Goal: Check status: Check status

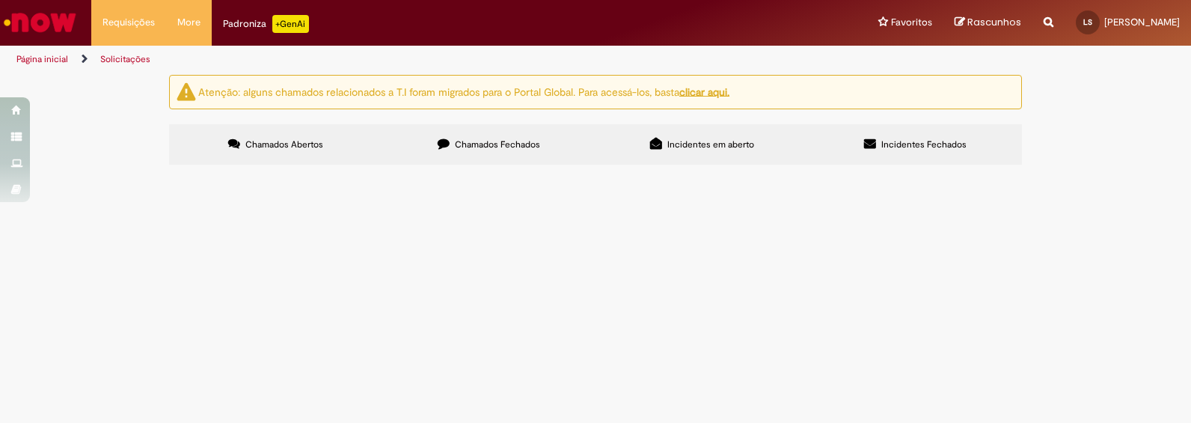
scroll to position [312, 0]
click at [0, 0] on span "Emissão de Comodato" at bounding box center [0, 0] width 0 height 0
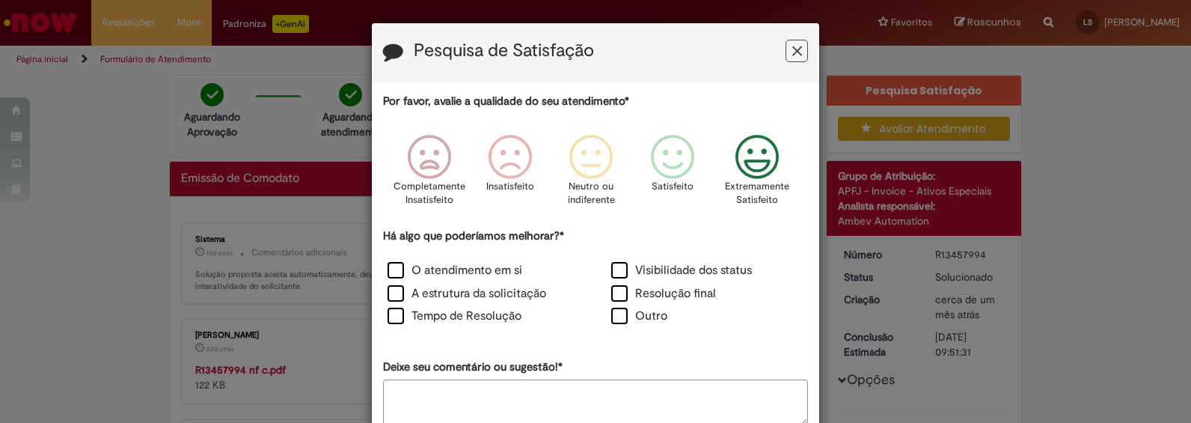
click at [737, 155] on icon "Feedback" at bounding box center [758, 157] width 56 height 45
click at [388, 264] on label "O atendimento em si" at bounding box center [455, 270] width 135 height 17
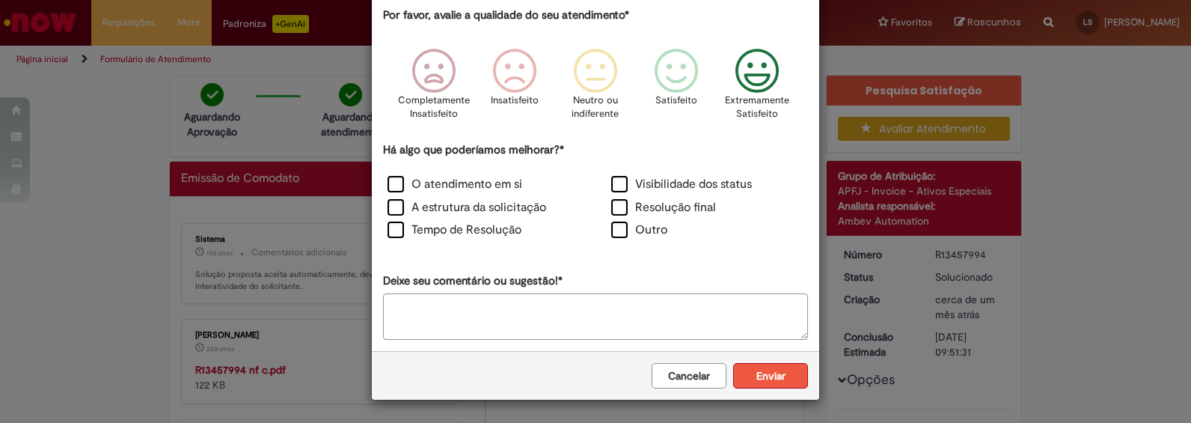
click at [784, 373] on button "Enviar" at bounding box center [770, 375] width 75 height 25
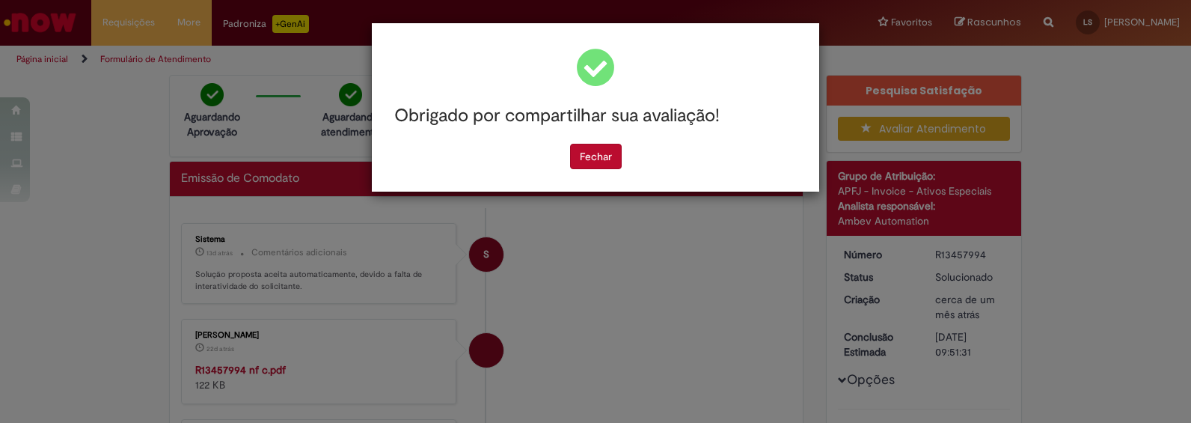
scroll to position [0, 0]
click at [601, 156] on button "Fechar" at bounding box center [596, 156] width 52 height 25
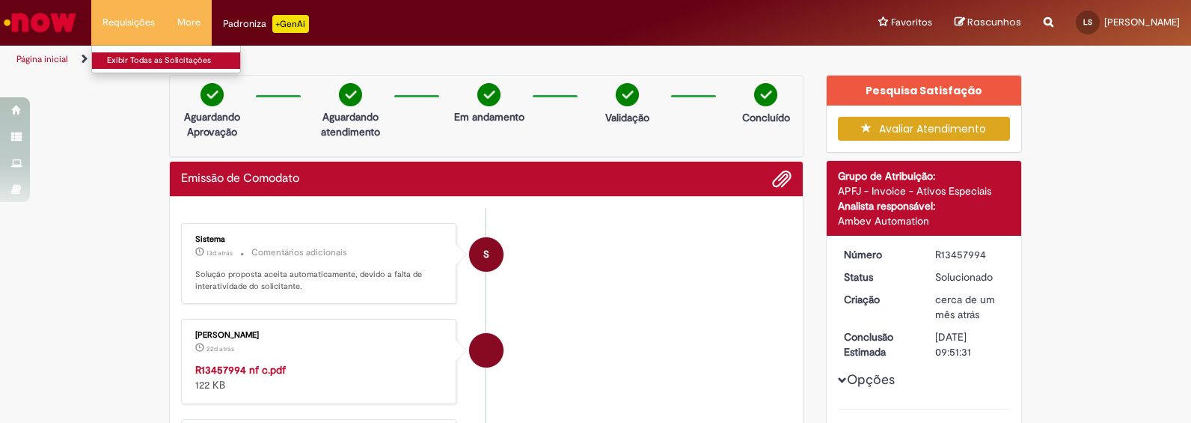
click at [148, 62] on link "Exibir Todas as Solicitações" at bounding box center [174, 60] width 165 height 16
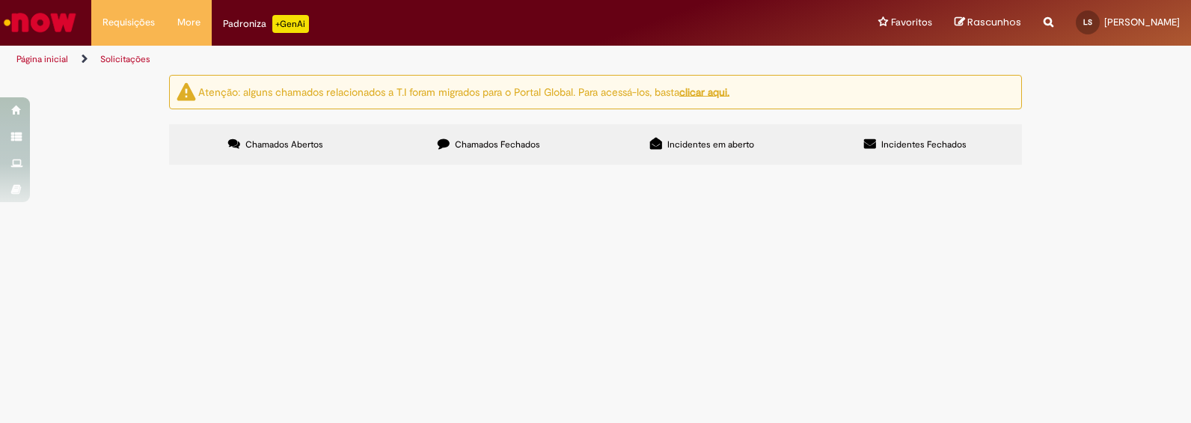
click at [524, 148] on span "Chamados Fechados" at bounding box center [497, 144] width 85 height 12
click at [0, 0] on span "Emissão de Comodato" at bounding box center [0, 0] width 0 height 0
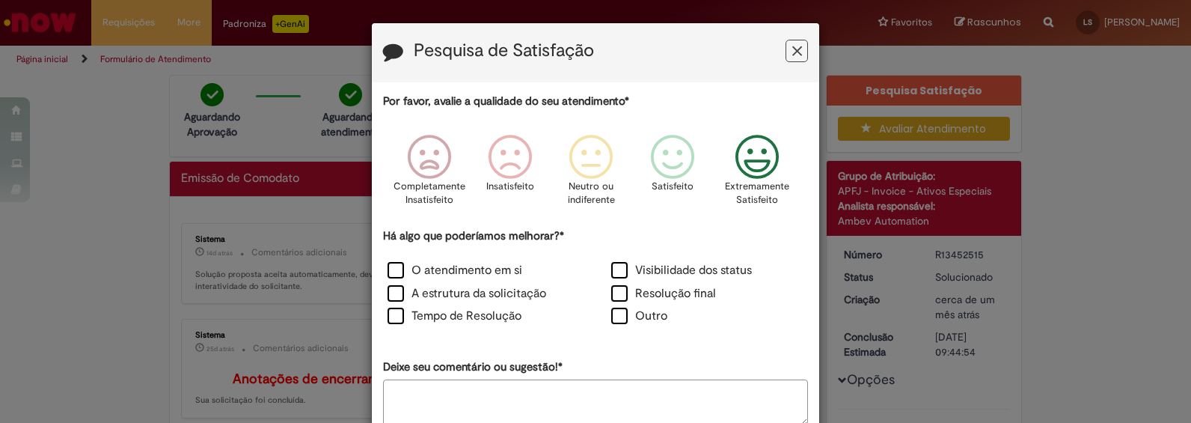
click at [737, 168] on icon "Feedback" at bounding box center [758, 157] width 56 height 45
click at [397, 275] on label "O atendimento em si" at bounding box center [455, 270] width 135 height 17
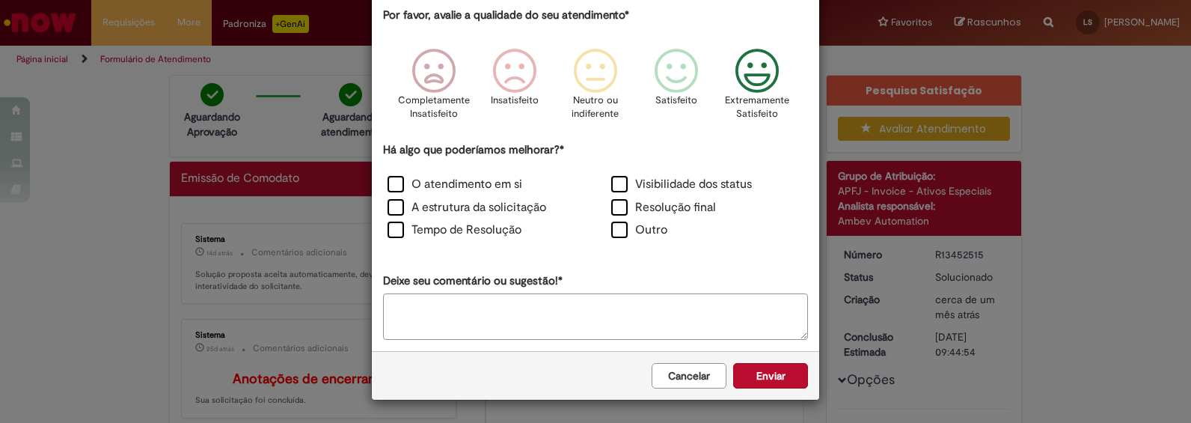
drag, startPoint x: 775, startPoint y: 383, endPoint x: 742, endPoint y: 359, distance: 40.7
click at [774, 382] on button "Enviar" at bounding box center [770, 375] width 75 height 25
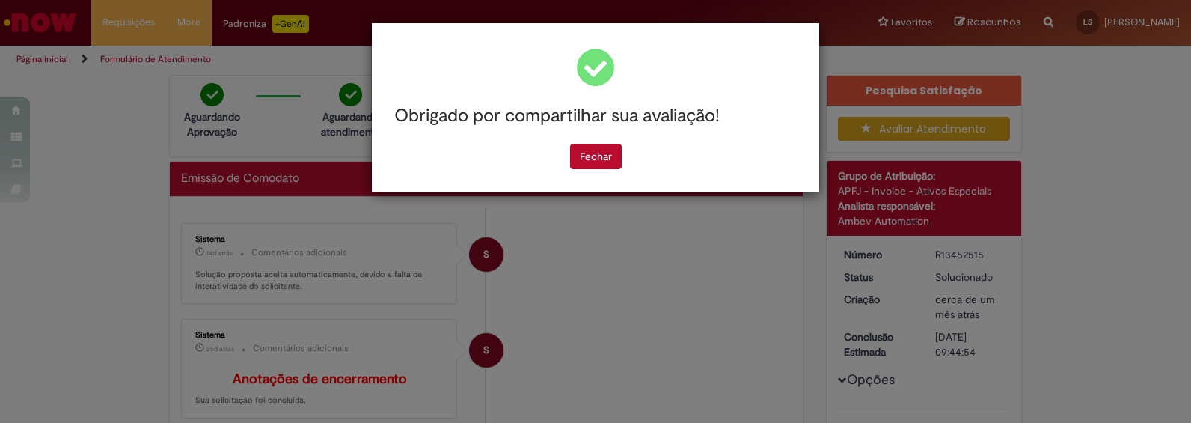
scroll to position [0, 0]
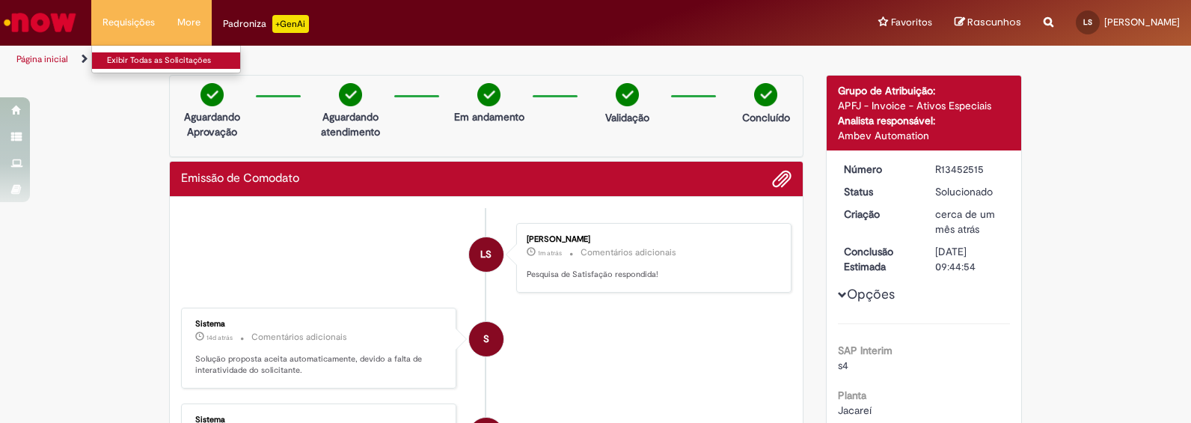
click at [124, 56] on link "Exibir Todas as Solicitações" at bounding box center [174, 60] width 165 height 16
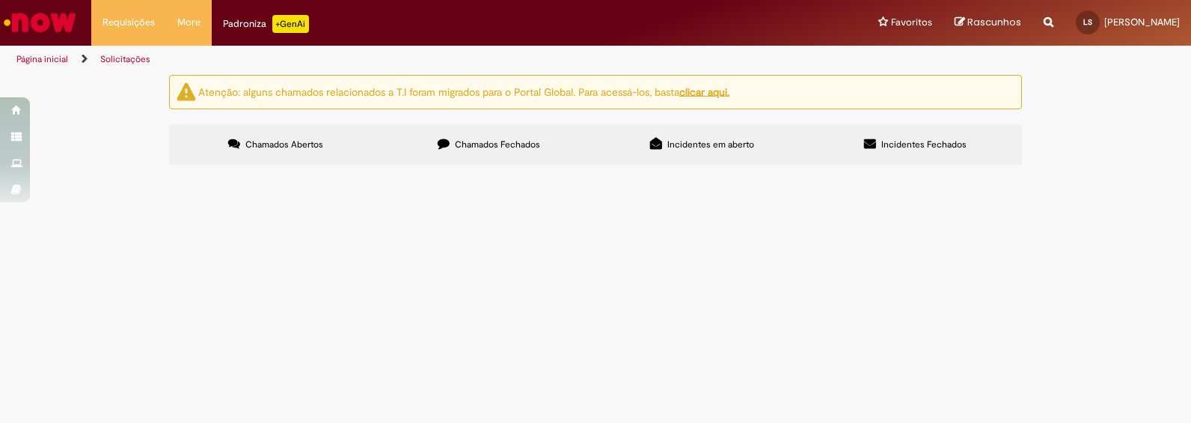
click at [492, 151] on label "Chamados Fechados" at bounding box center [488, 144] width 213 height 40
click at [266, 125] on label "Chamados Abertos" at bounding box center [275, 144] width 213 height 40
